Goal: Task Accomplishment & Management: Manage account settings

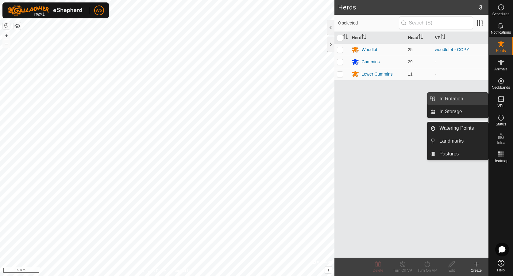
click at [470, 100] on link "In Rotation" at bounding box center [461, 99] width 52 height 12
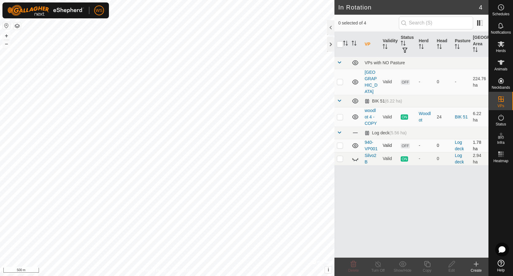
click at [339, 143] on p-checkbox at bounding box center [340, 145] width 6 height 5
click at [352, 268] on icon at bounding box center [353, 264] width 6 height 6
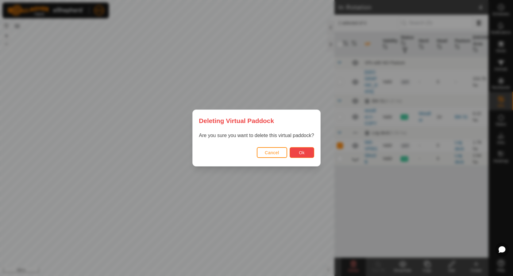
click at [301, 156] on button "Ok" at bounding box center [301, 152] width 25 height 11
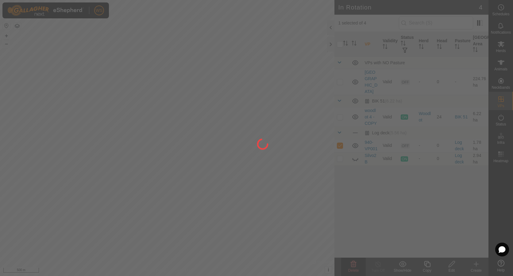
checkbox input "false"
